Goal: Transaction & Acquisition: Purchase product/service

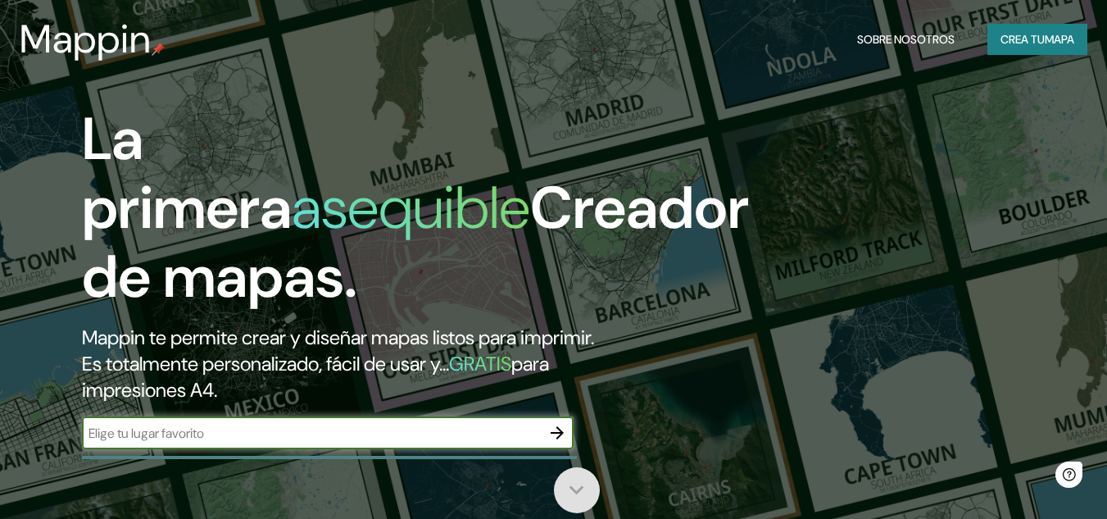
click at [583, 483] on icon at bounding box center [576, 489] width 29 height 29
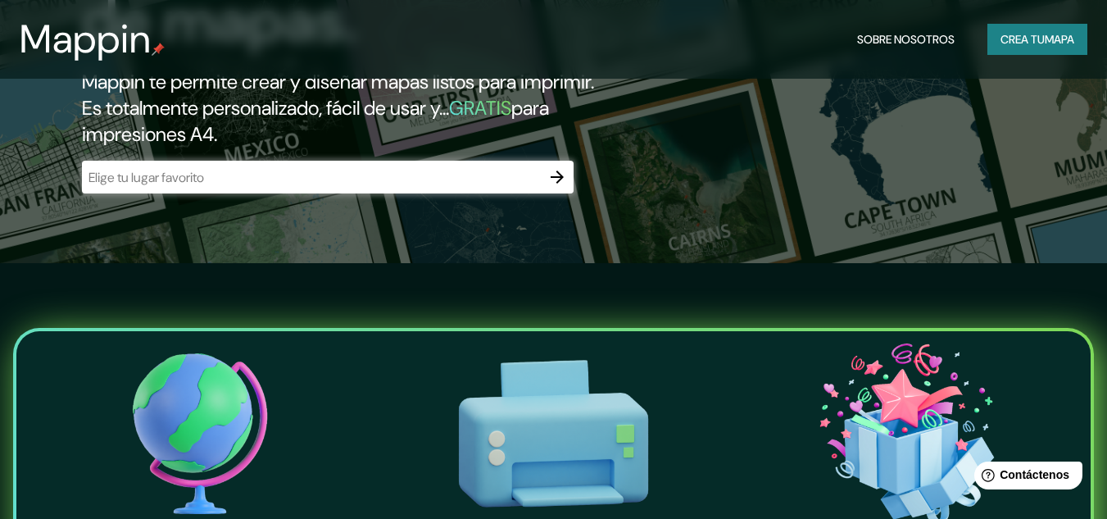
scroll to position [191, 0]
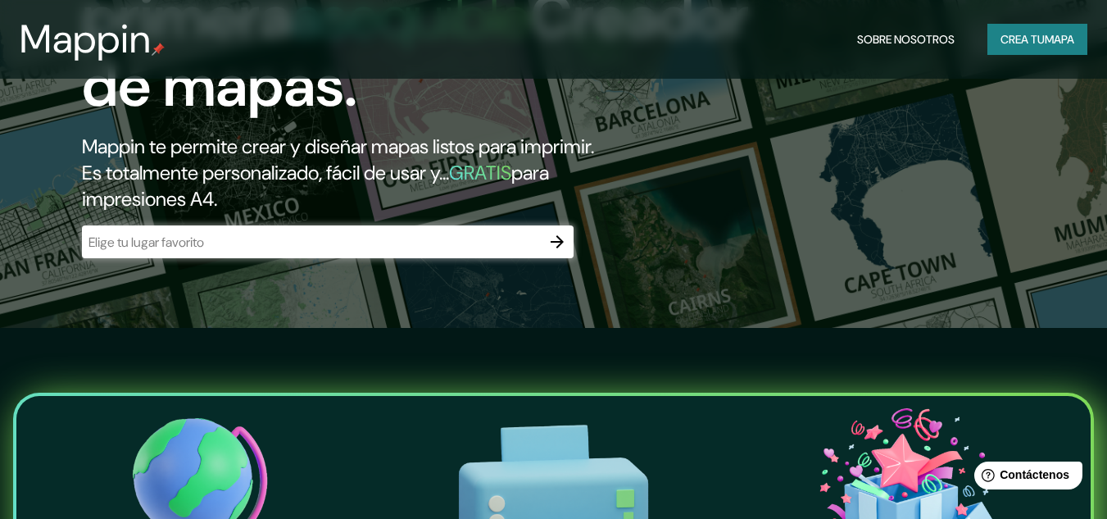
click at [562, 247] on icon "button" at bounding box center [557, 242] width 20 height 20
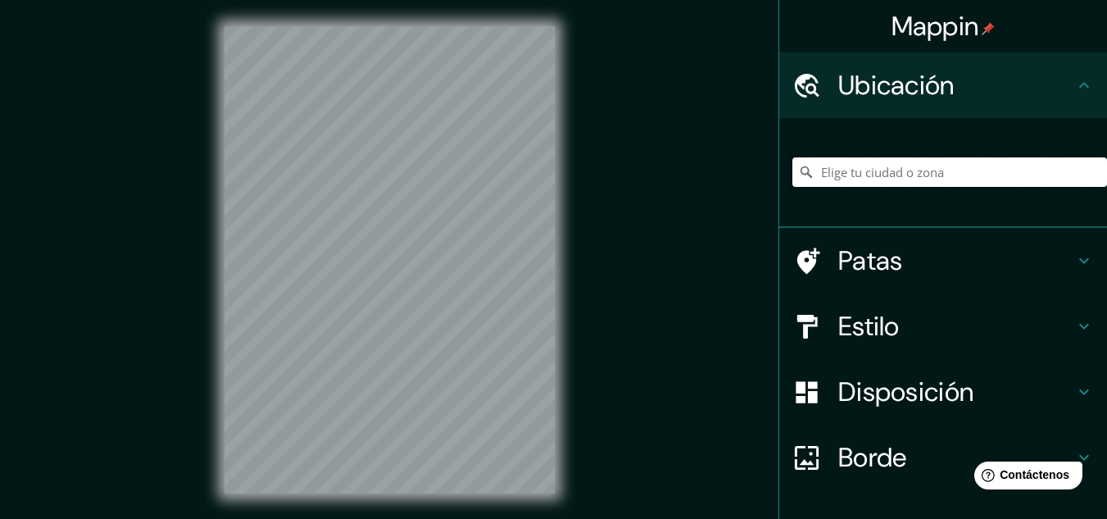
click at [938, 171] on input "Elige tu ciudad o zona" at bounding box center [949, 171] width 315 height 29
click at [1036, 168] on input "Iquitos, [GEOGRAPHIC_DATA][PERSON_NAME], [GEOGRAPHIC_DATA]" at bounding box center [949, 171] width 315 height 29
drag, startPoint x: 1036, startPoint y: 168, endPoint x: 750, endPoint y: 173, distance: 286.0
click at [750, 173] on div "Mappin Ubicación Iquitos, [GEOGRAPHIC_DATA][PERSON_NAME], [GEOGRAPHIC_DATA] [GE…" at bounding box center [553, 273] width 1107 height 546
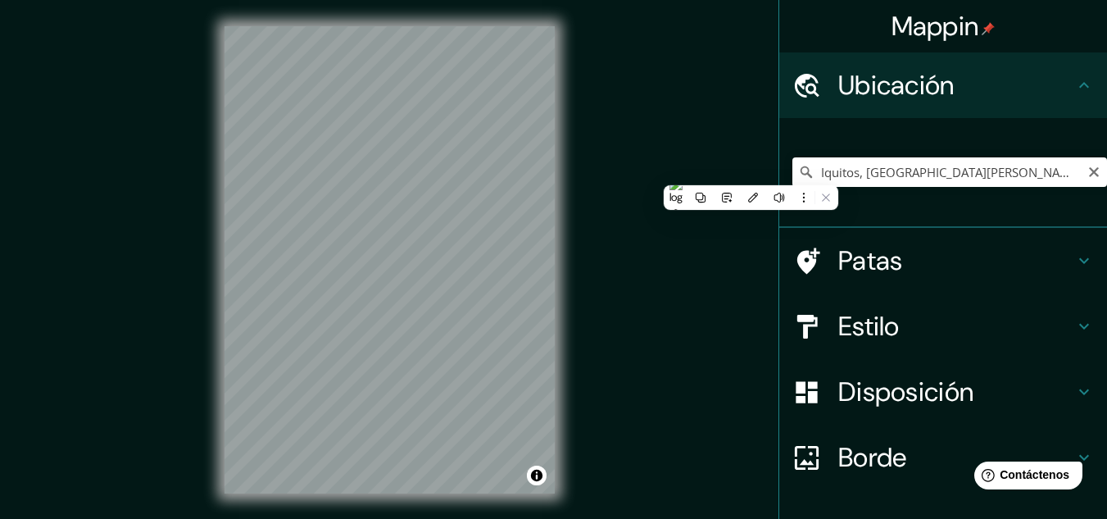
click at [800, 174] on icon at bounding box center [805, 171] width 11 height 11
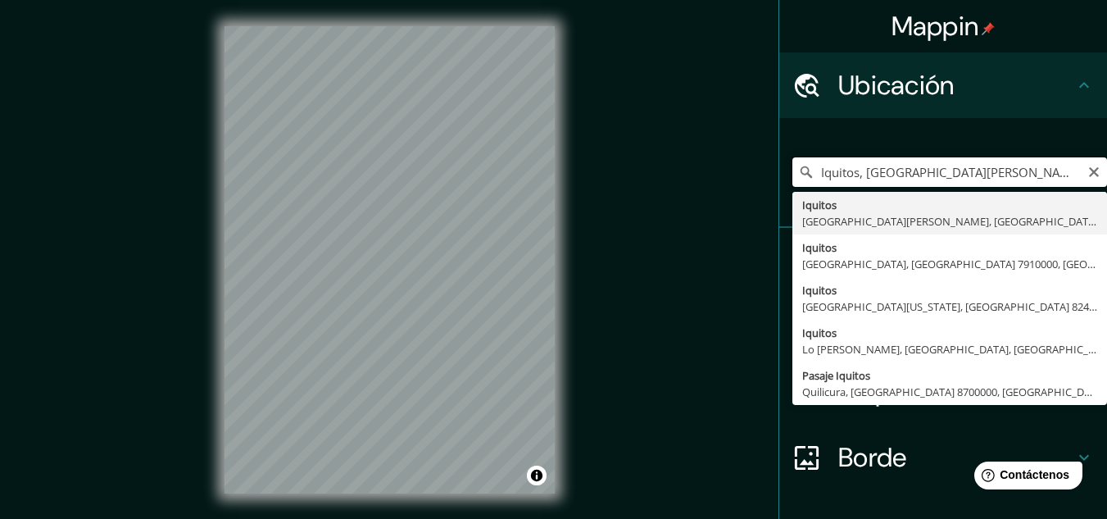
click at [1062, 175] on input "Iquitos, [GEOGRAPHIC_DATA][PERSON_NAME], [GEOGRAPHIC_DATA]" at bounding box center [949, 171] width 315 height 29
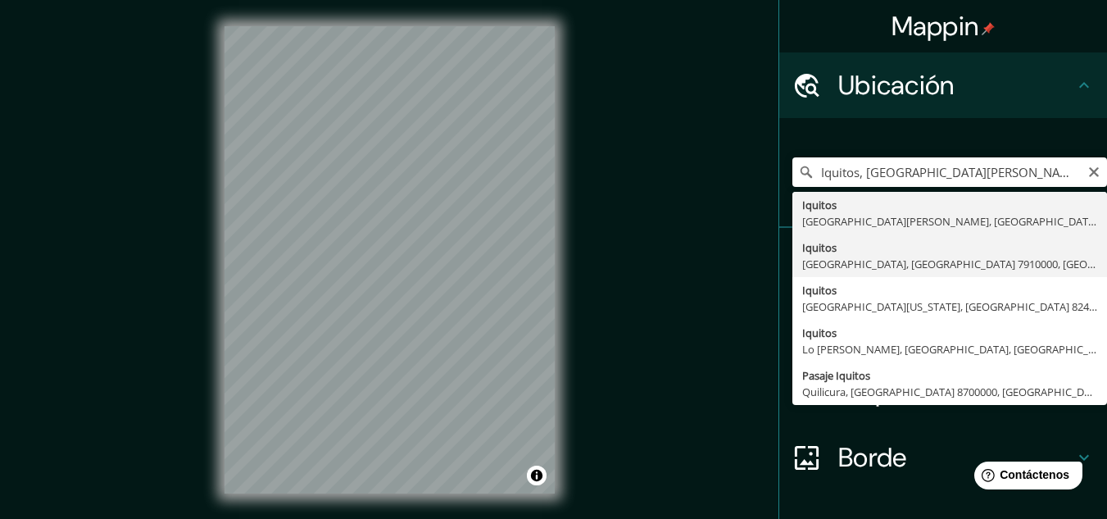
type input "Iquitos, [GEOGRAPHIC_DATA], [GEOGRAPHIC_DATA] 7910000, [GEOGRAPHIC_DATA]"
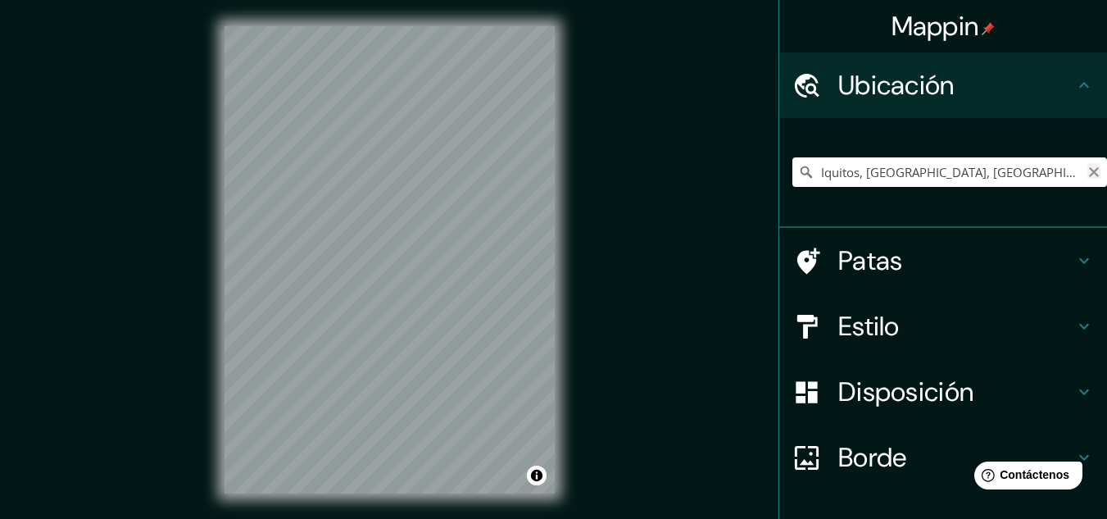
click at [1087, 171] on icon "Claro" at bounding box center [1093, 171] width 13 height 13
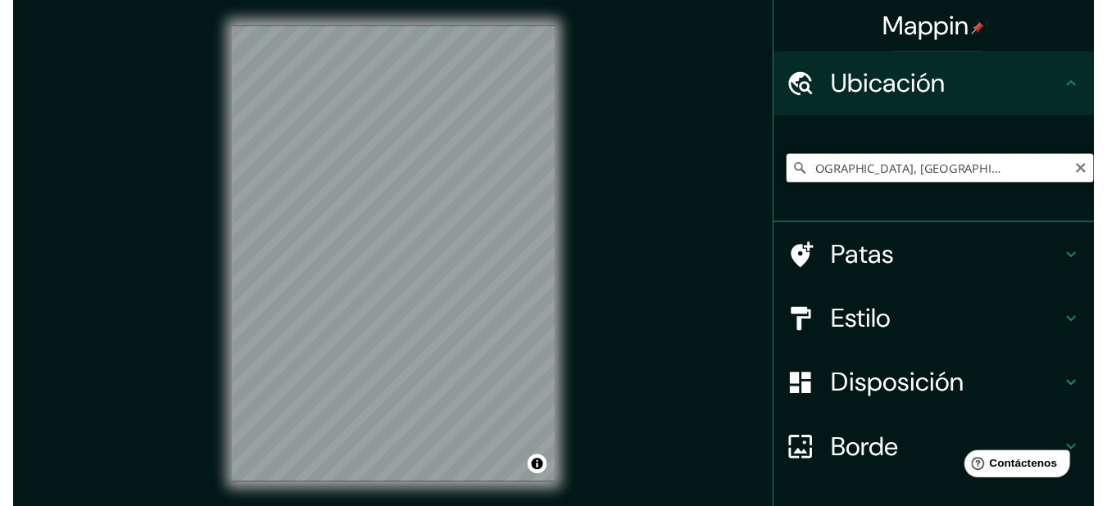
scroll to position [0, 133]
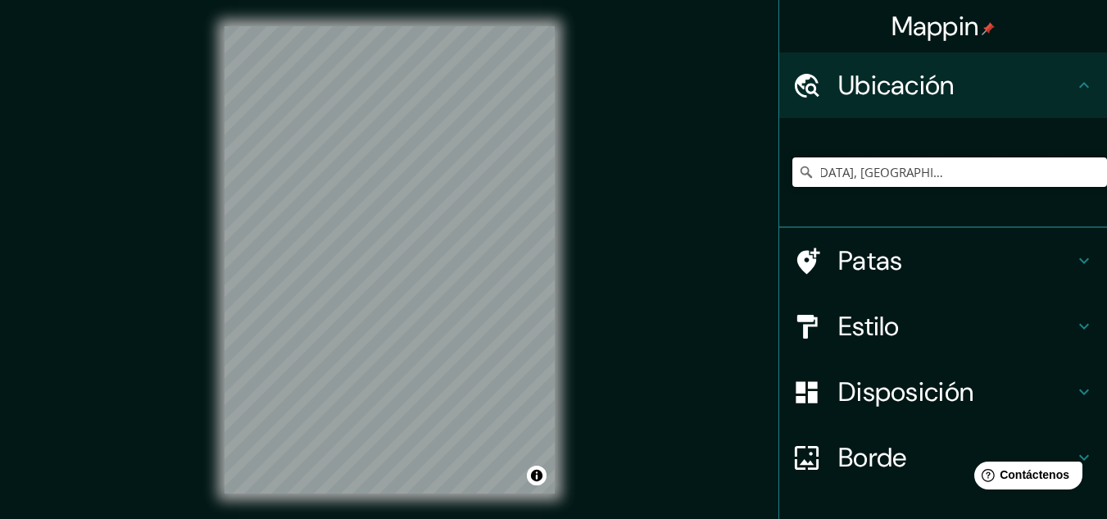
drag, startPoint x: 811, startPoint y: 175, endPoint x: 1102, endPoint y: 173, distance: 290.9
click at [1102, 173] on div "Mappin Ubicación Iquitos, [GEOGRAPHIC_DATA], [GEOGRAPHIC_DATA] 7910000, [GEOGRA…" at bounding box center [942, 259] width 329 height 519
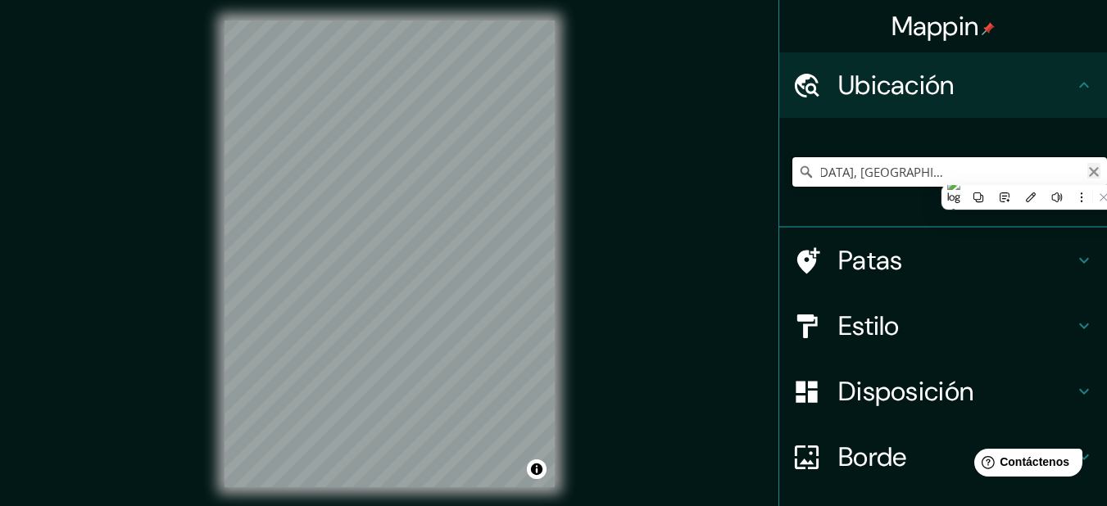
type input "Iquitos, [GEOGRAPHIC_DATA], [GEOGRAPHIC_DATA] 7910000, [GEOGRAPHIC_DATA]"
click at [1087, 168] on icon "Claro" at bounding box center [1093, 171] width 13 height 13
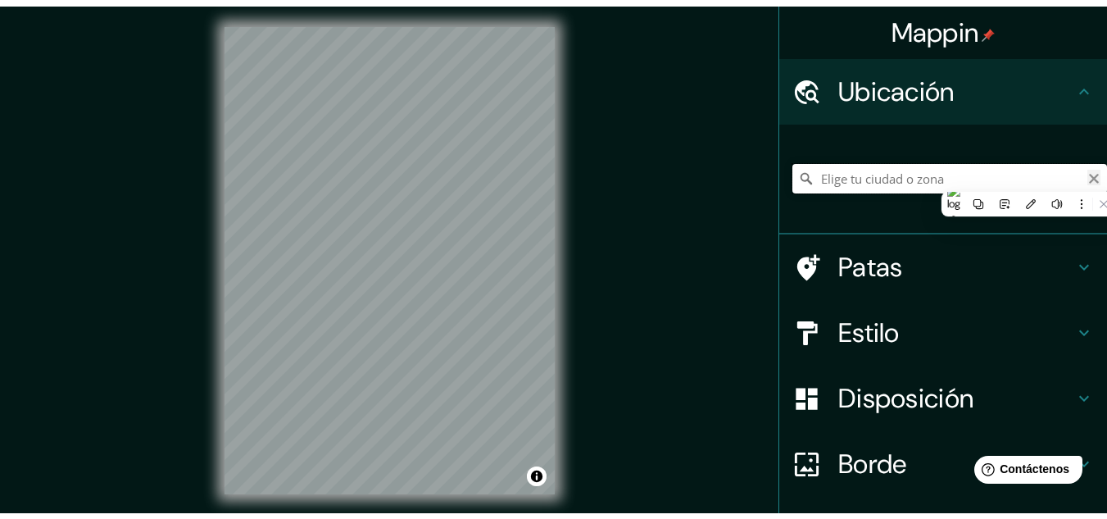
scroll to position [0, 0]
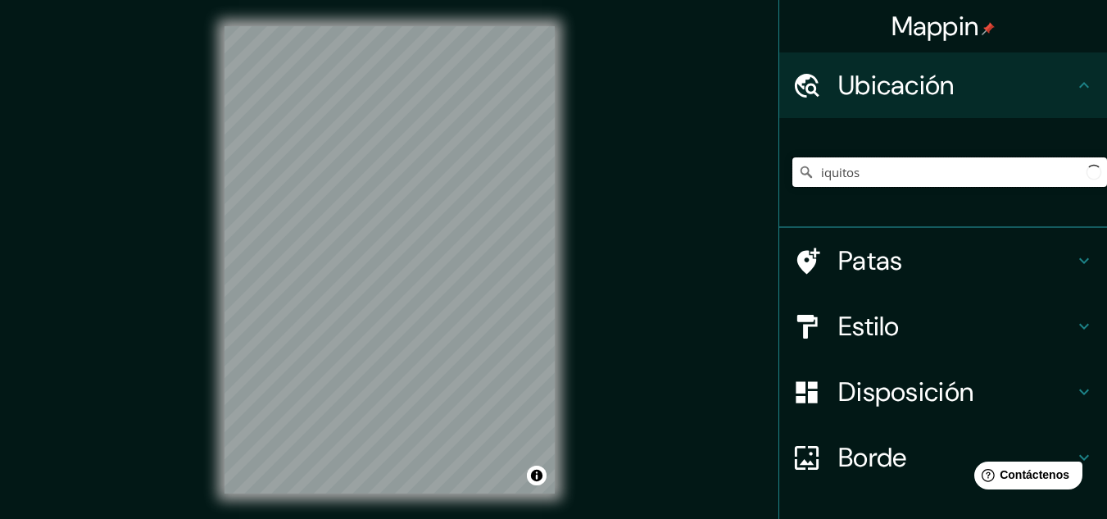
type input "Iquitos, [GEOGRAPHIC_DATA], [GEOGRAPHIC_DATA] 7910000, [GEOGRAPHIC_DATA]"
click at [1080, 168] on input "Iquitos, [GEOGRAPHIC_DATA], [GEOGRAPHIC_DATA] 7910000, [GEOGRAPHIC_DATA]" at bounding box center [949, 171] width 315 height 29
click at [1067, 177] on input "Iquitos, [GEOGRAPHIC_DATA], [GEOGRAPHIC_DATA] 7910000, [GEOGRAPHIC_DATA]" at bounding box center [949, 171] width 315 height 29
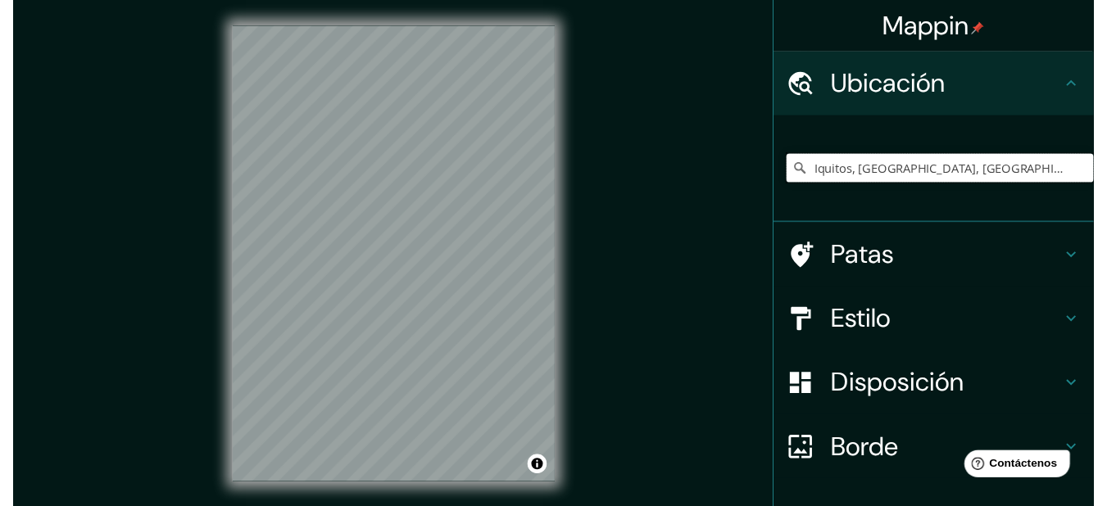
scroll to position [0, 133]
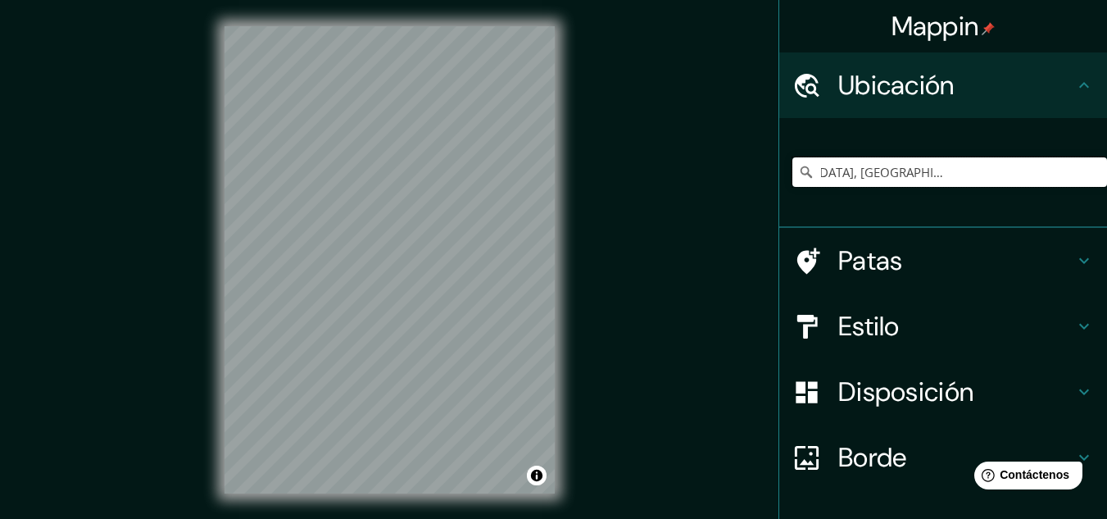
drag, startPoint x: 809, startPoint y: 171, endPoint x: 1118, endPoint y: 173, distance: 309.7
click at [1106, 173] on html "Mappin Ubicación Iquitos, [GEOGRAPHIC_DATA], [GEOGRAPHIC_DATA] 7910000, [GEOGRA…" at bounding box center [553, 259] width 1107 height 519
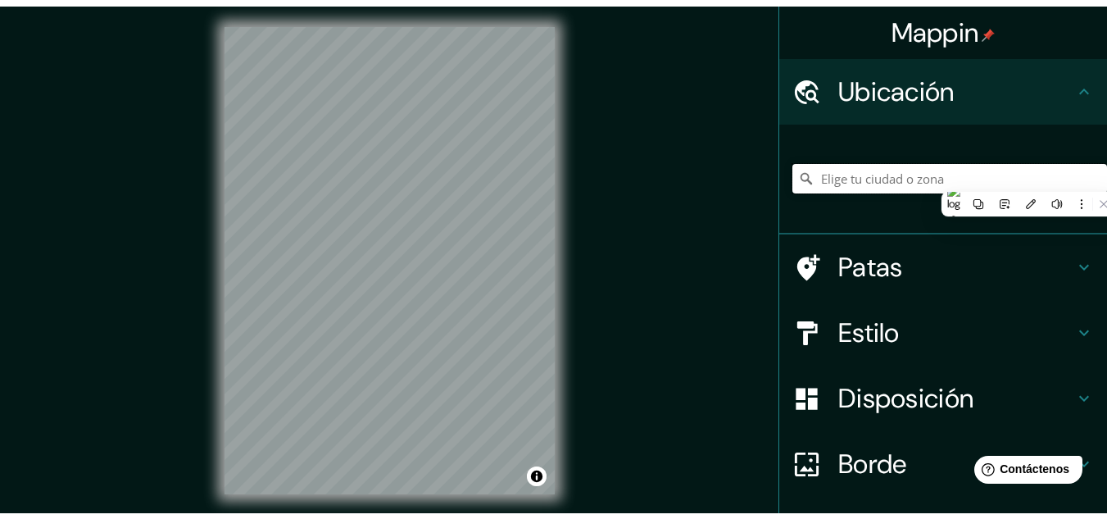
scroll to position [0, 0]
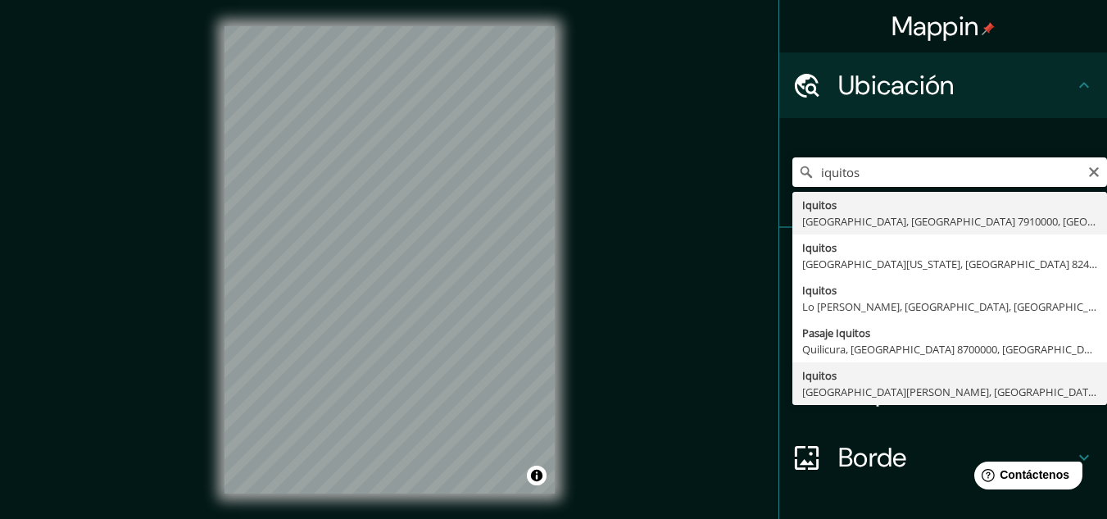
type input "Iquitos, [GEOGRAPHIC_DATA][PERSON_NAME], [GEOGRAPHIC_DATA]"
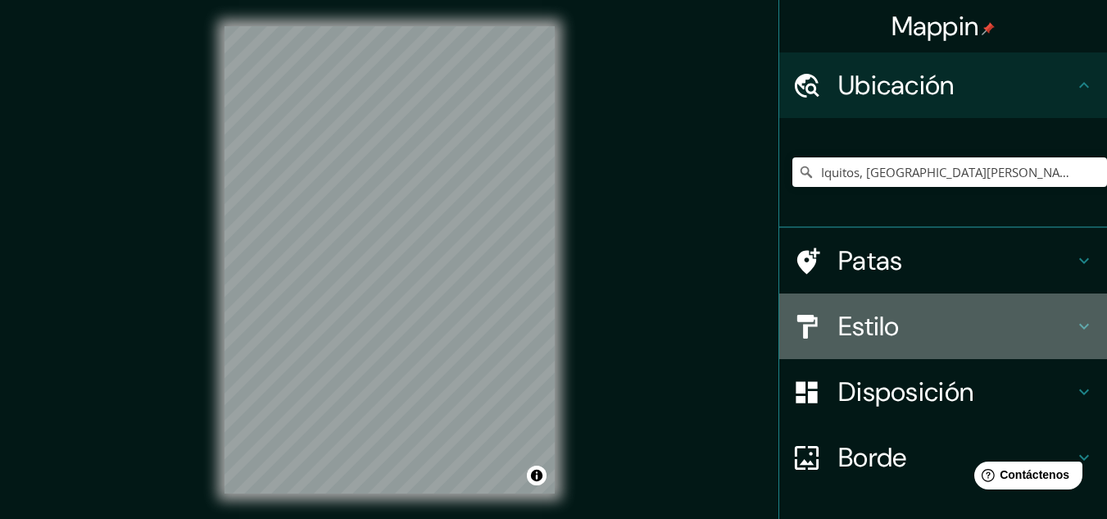
click at [868, 323] on font "Estilo" at bounding box center [868, 326] width 61 height 34
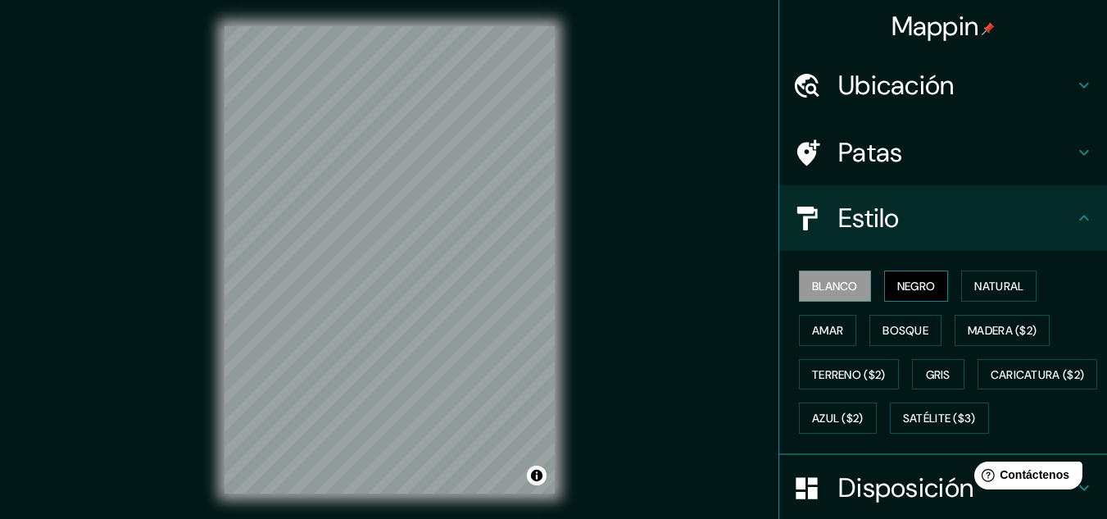
click at [906, 288] on font "Negro" at bounding box center [916, 286] width 39 height 15
click at [840, 335] on button "Amar" at bounding box center [827, 330] width 57 height 31
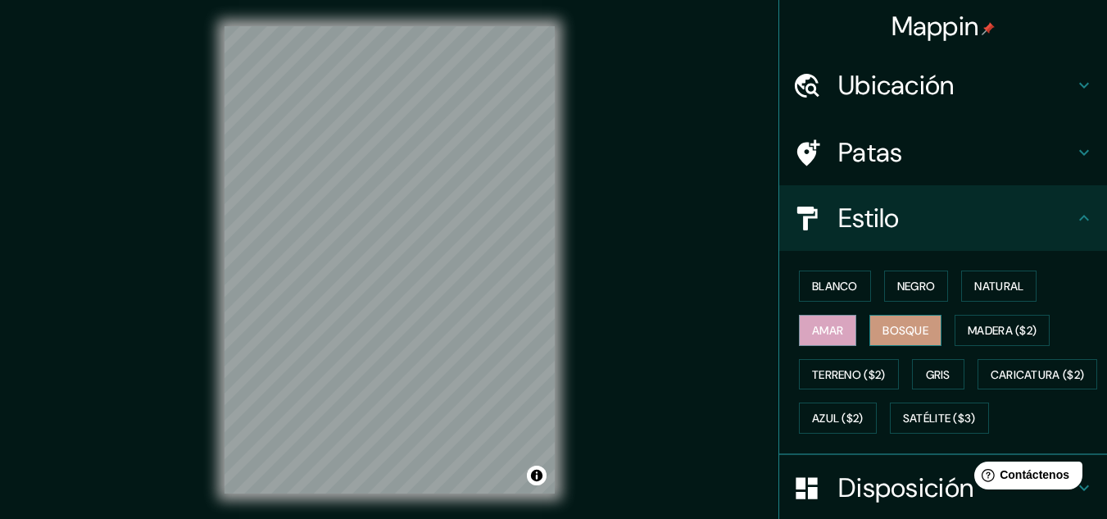
click at [882, 331] on font "Bosque" at bounding box center [905, 330] width 46 height 15
click at [982, 291] on font "Natural" at bounding box center [998, 286] width 49 height 15
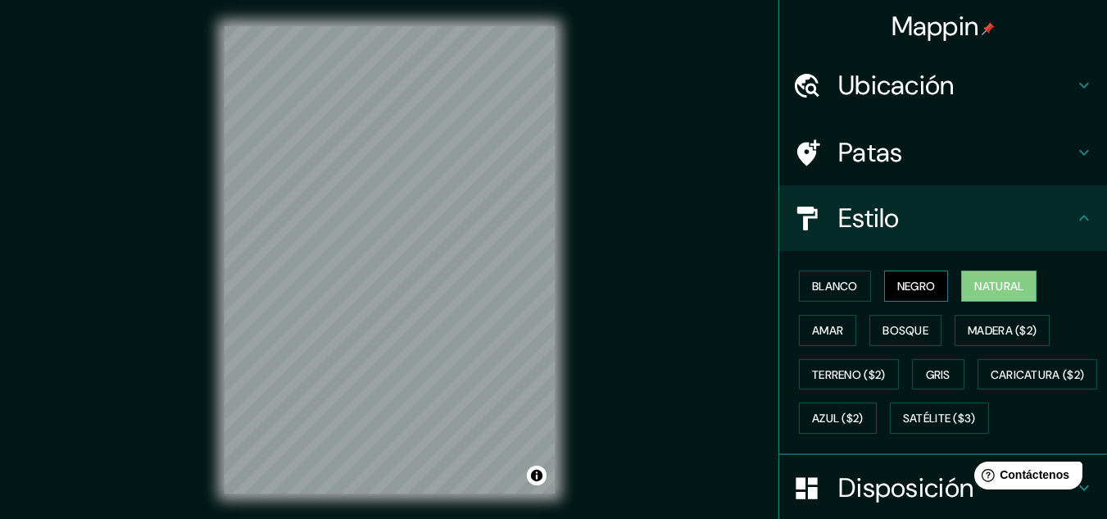
click at [908, 292] on font "Negro" at bounding box center [916, 286] width 39 height 15
click at [847, 288] on font "Blanco" at bounding box center [835, 286] width 46 height 15
